Goal: Task Accomplishment & Management: Manage account settings

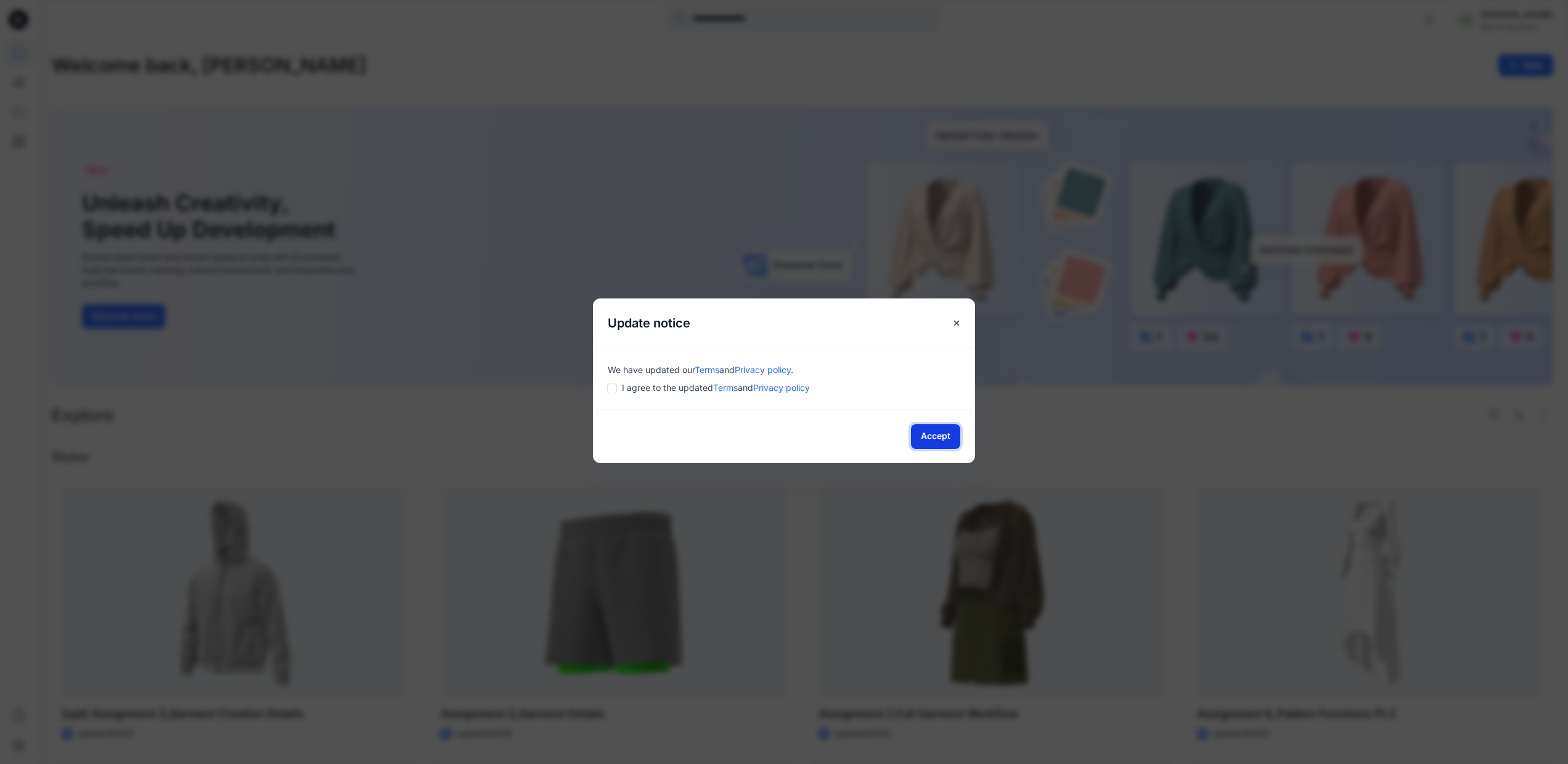
click at [931, 436] on button "Accept" at bounding box center [935, 436] width 50 height 25
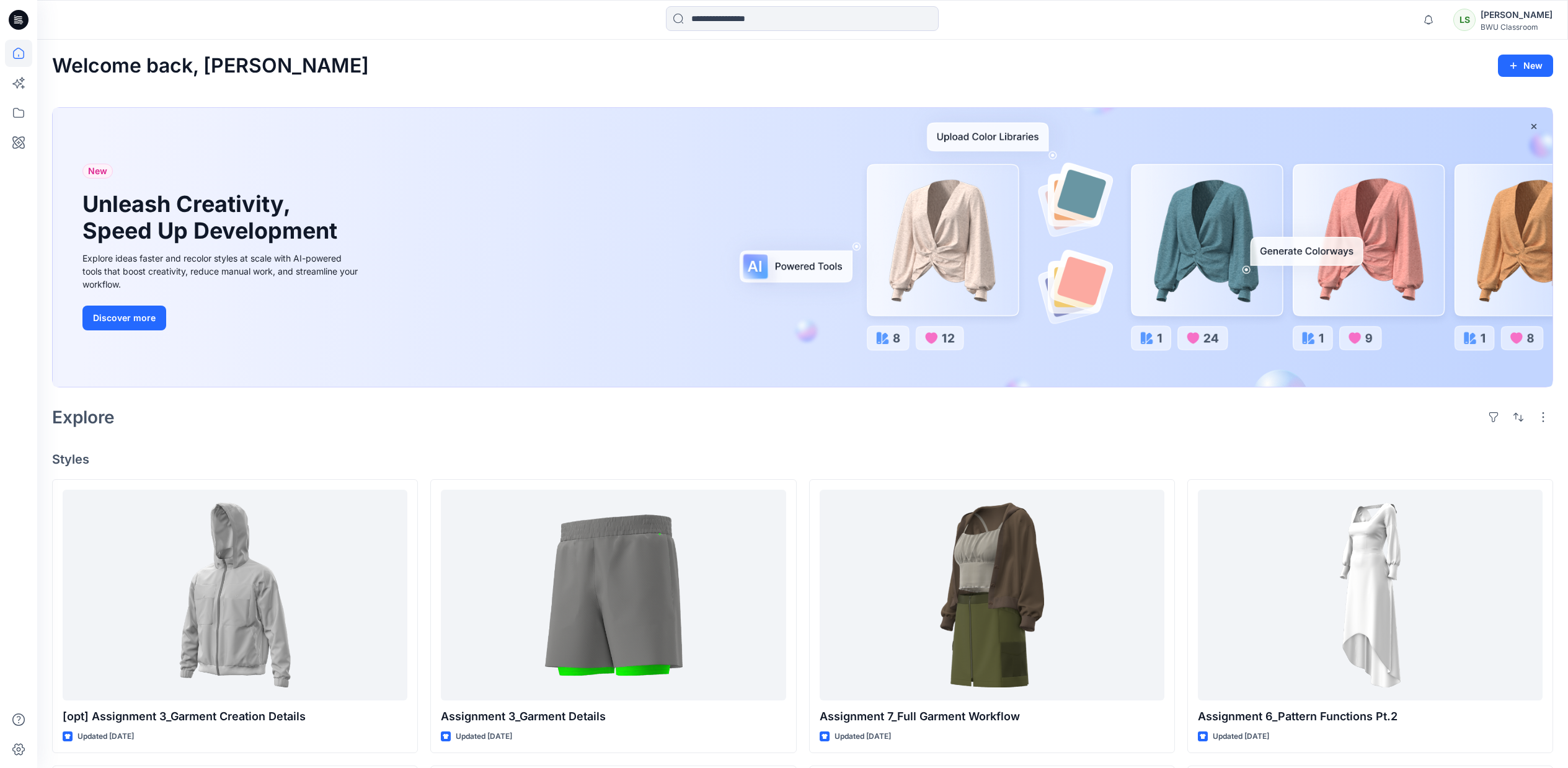
click at [1527, 18] on div "[PERSON_NAME]" at bounding box center [1516, 14] width 72 height 15
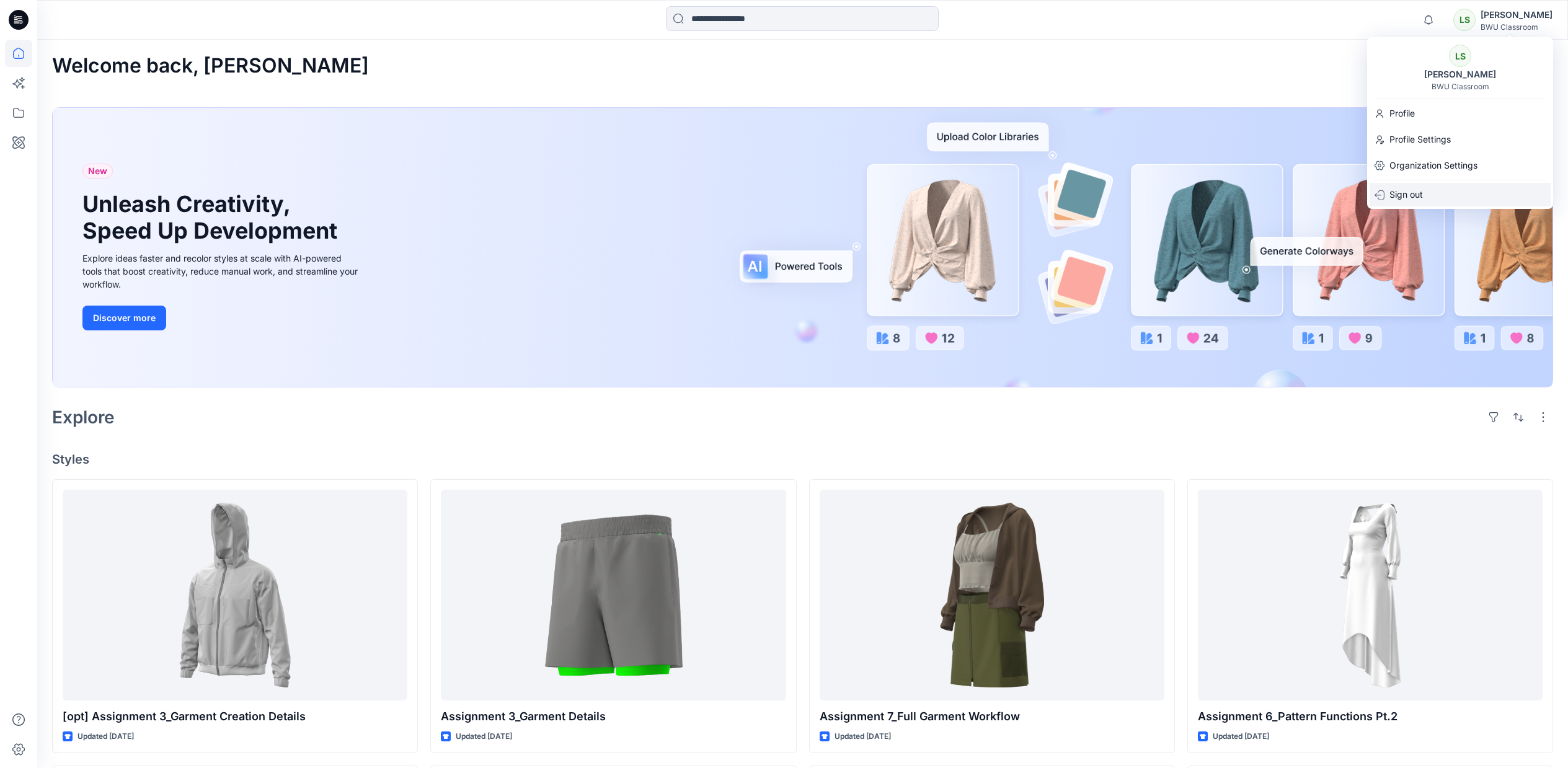
click at [1414, 189] on p "Sign out" at bounding box center [1406, 194] width 34 height 23
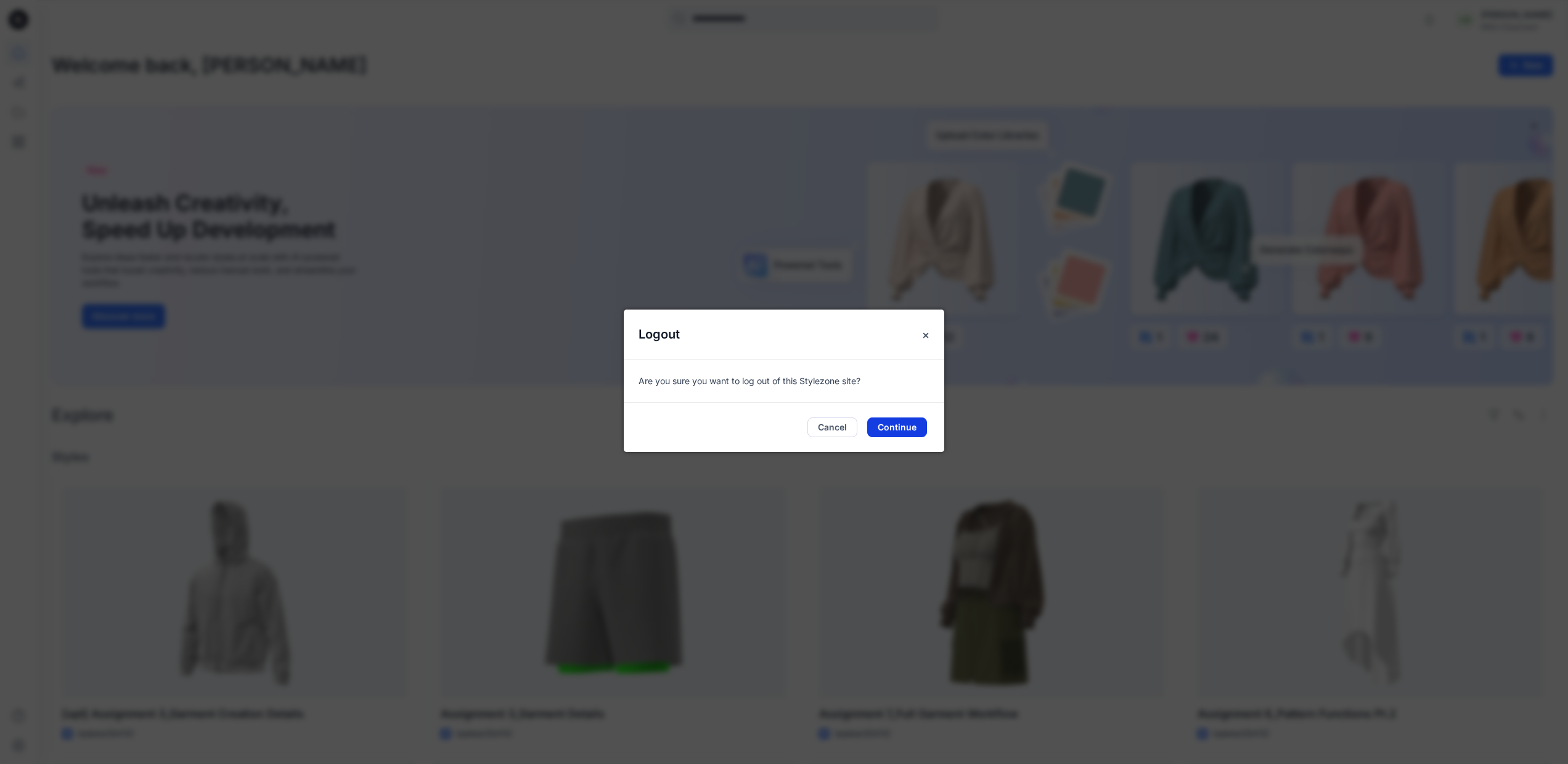
click at [892, 428] on button "Continue" at bounding box center [896, 427] width 60 height 20
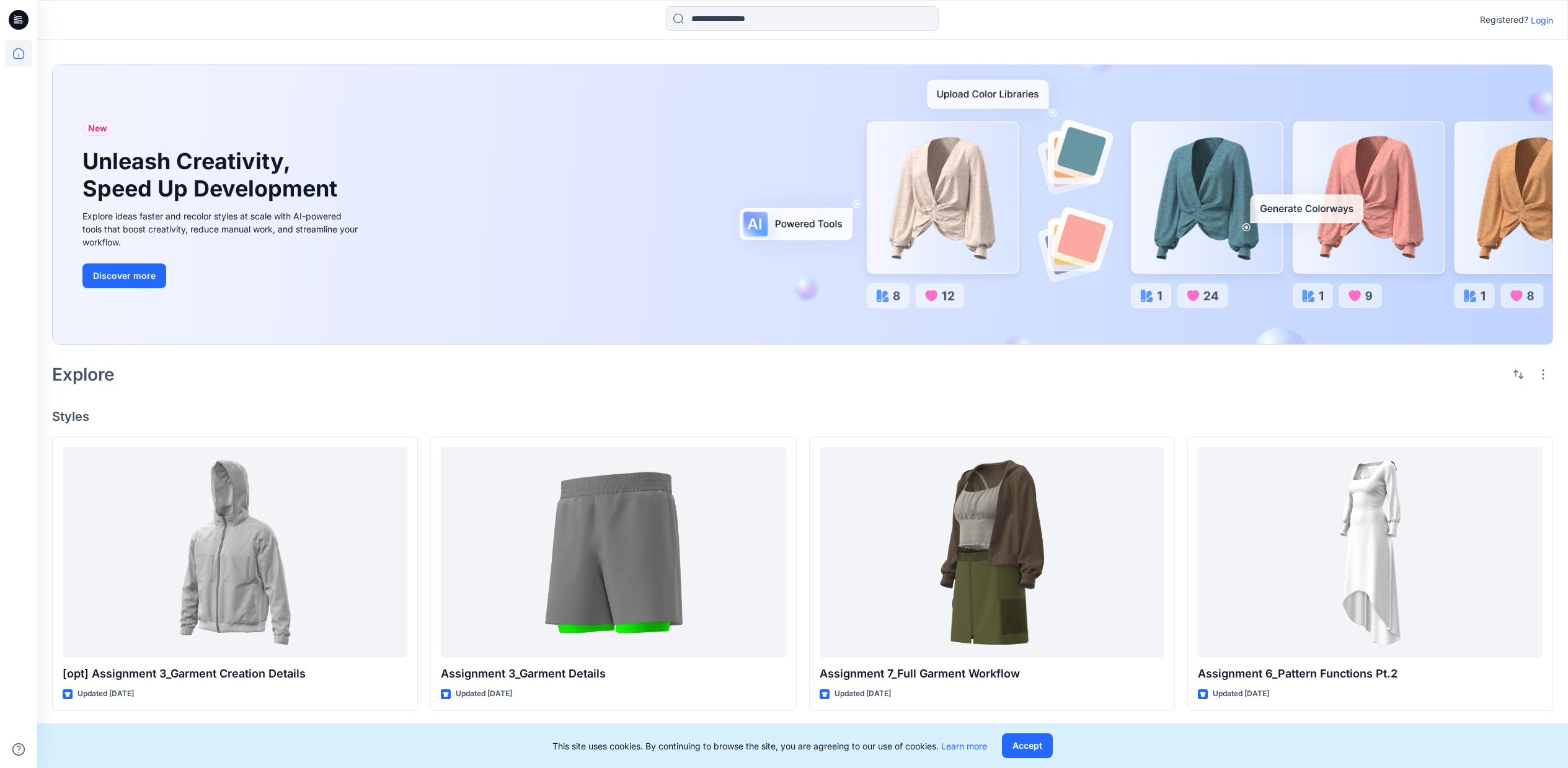
click at [1550, 23] on p "Login" at bounding box center [1542, 20] width 23 height 13
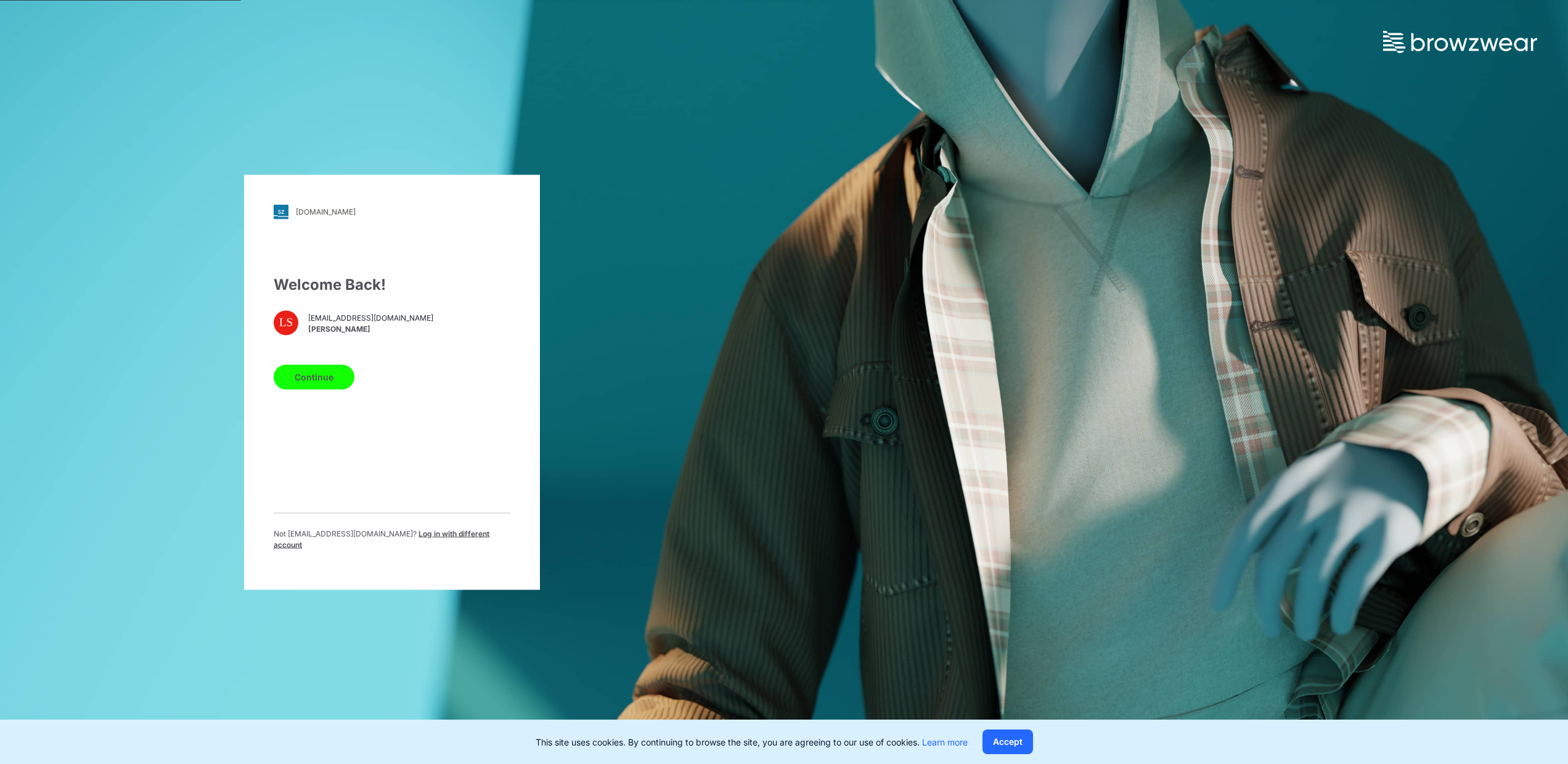
click at [300, 380] on button "Continue" at bounding box center [314, 376] width 81 height 25
click at [334, 377] on button "Continue" at bounding box center [314, 376] width 81 height 25
